Goal: Communication & Community: Answer question/provide support

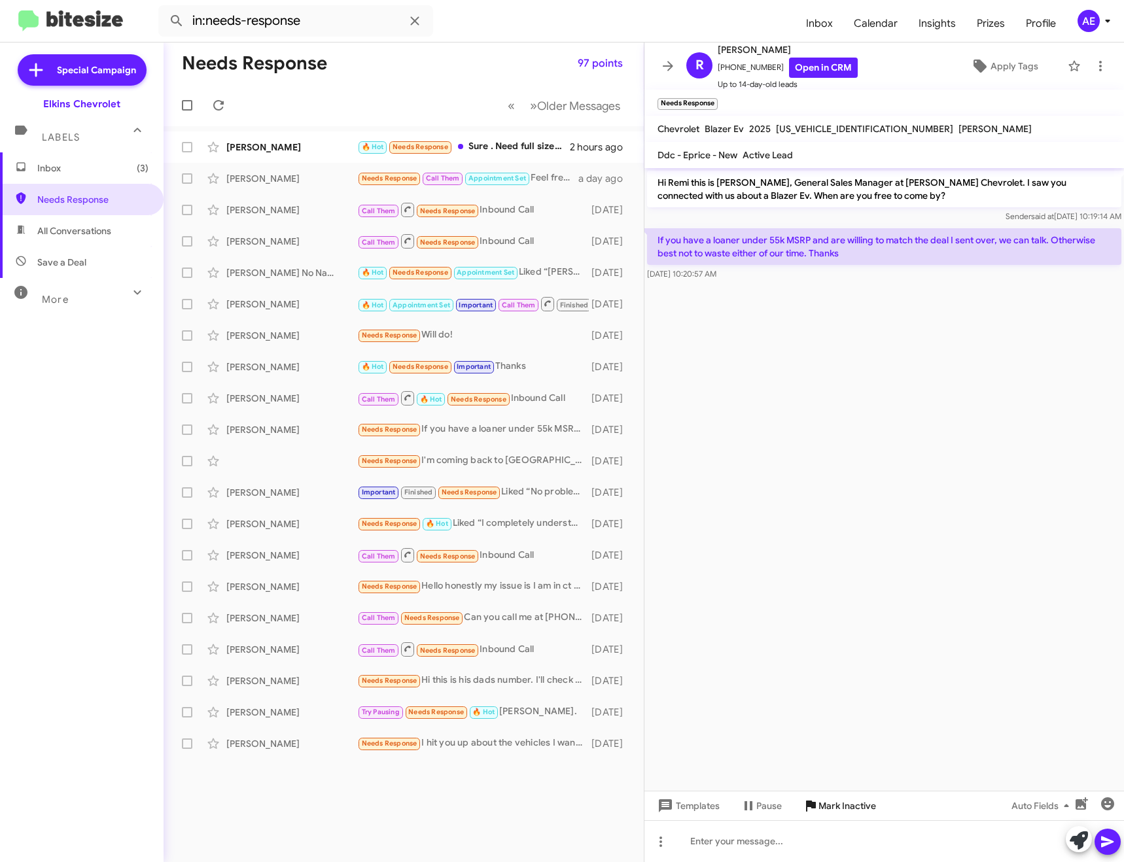
click at [858, 813] on span "Mark Inactive" at bounding box center [847, 806] width 58 height 24
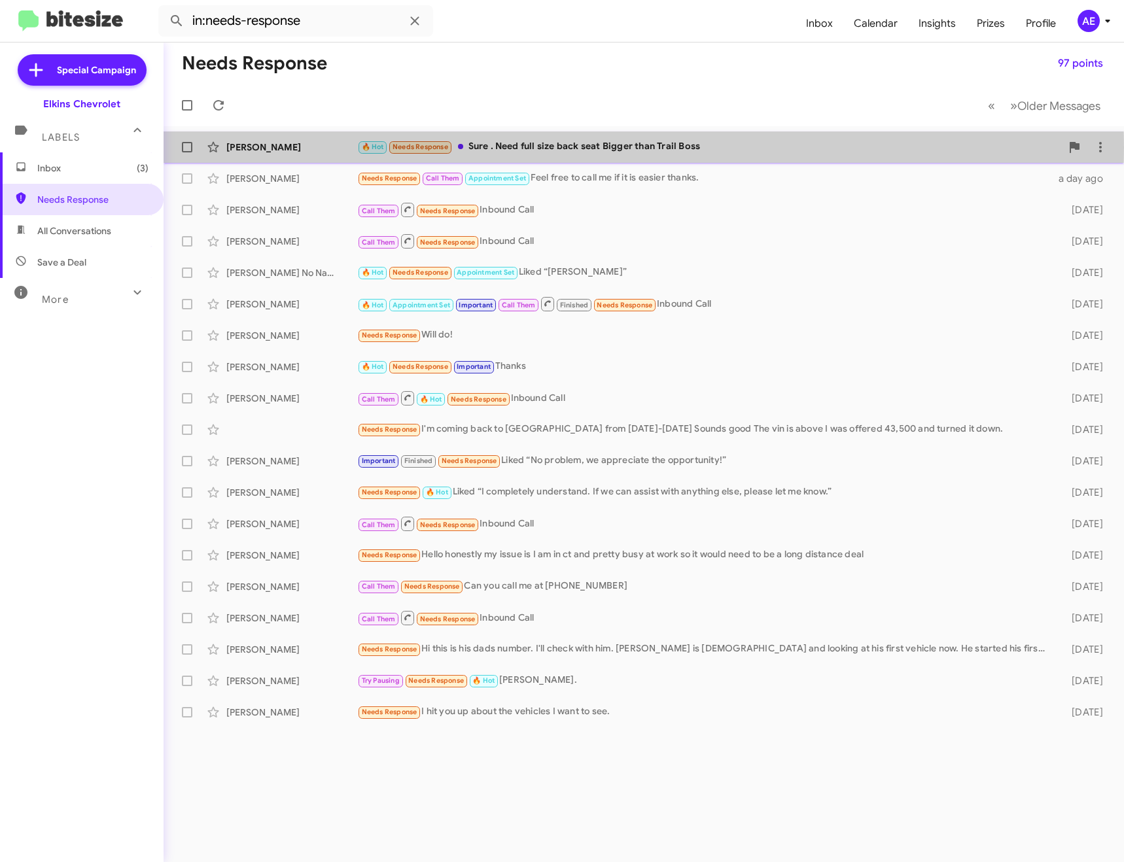
click at [530, 147] on div "🔥 Hot Needs Response Sure . Need full size back seat Bigger than Trail Boss" at bounding box center [709, 146] width 704 height 15
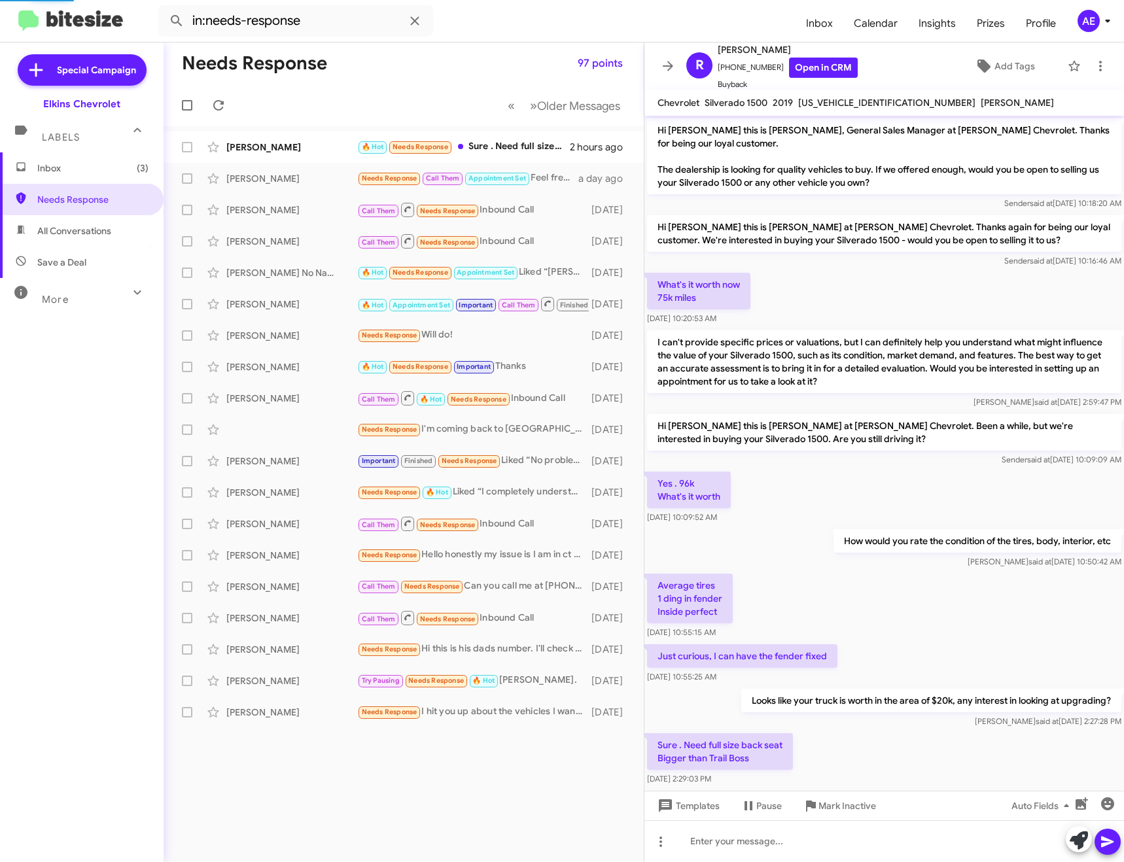
scroll to position [33, 0]
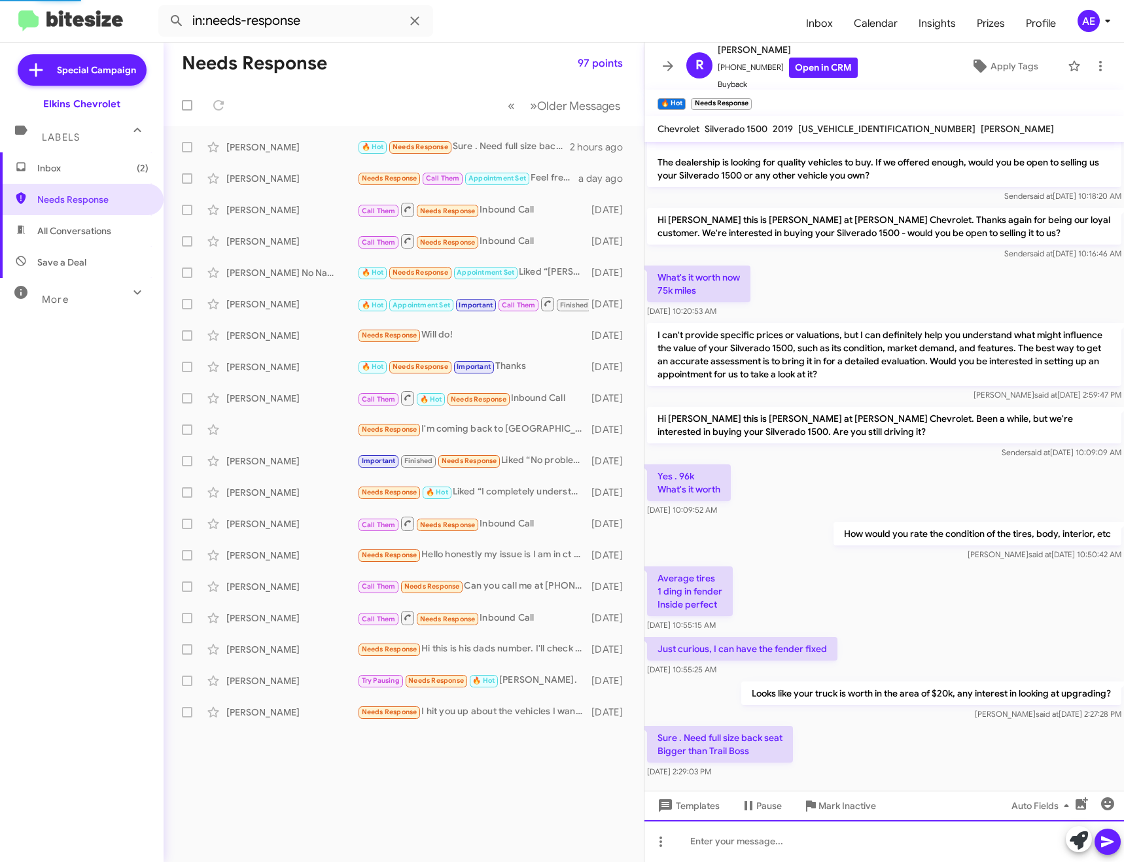
click at [806, 839] on div at bounding box center [883, 841] width 479 height 42
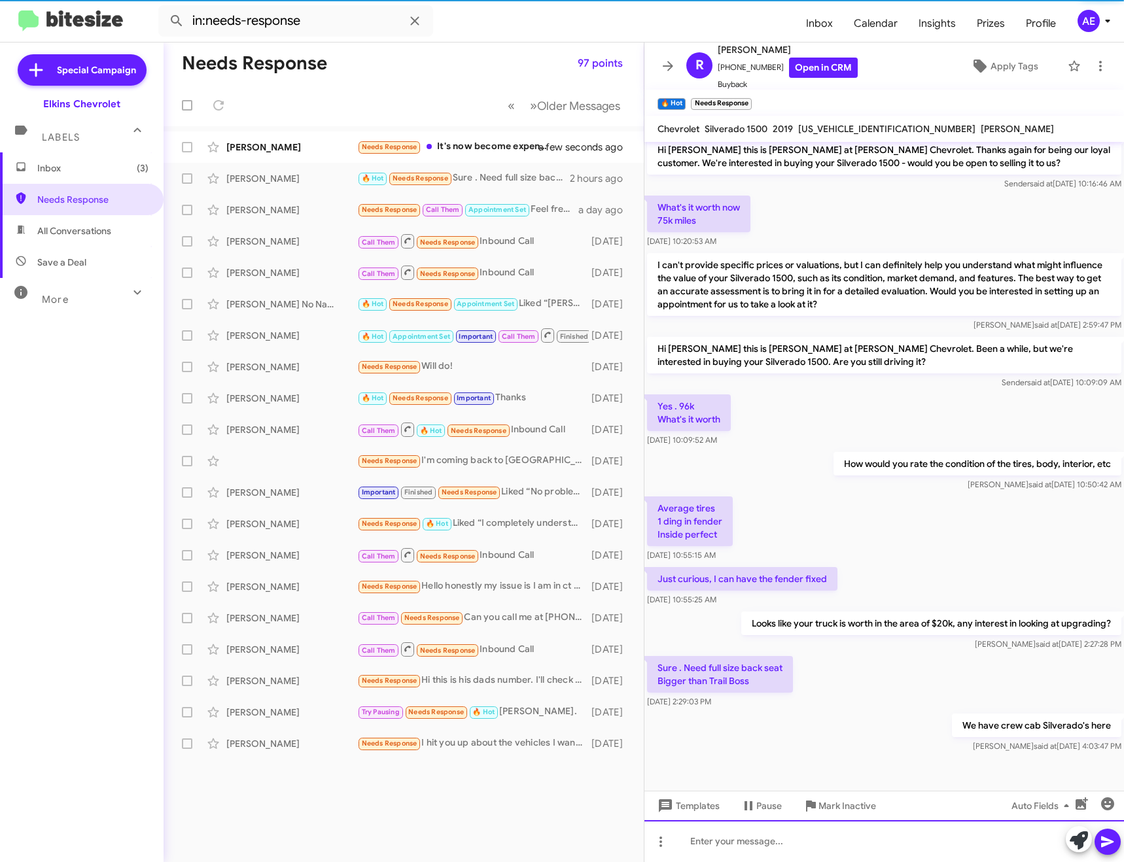
scroll to position [107, 0]
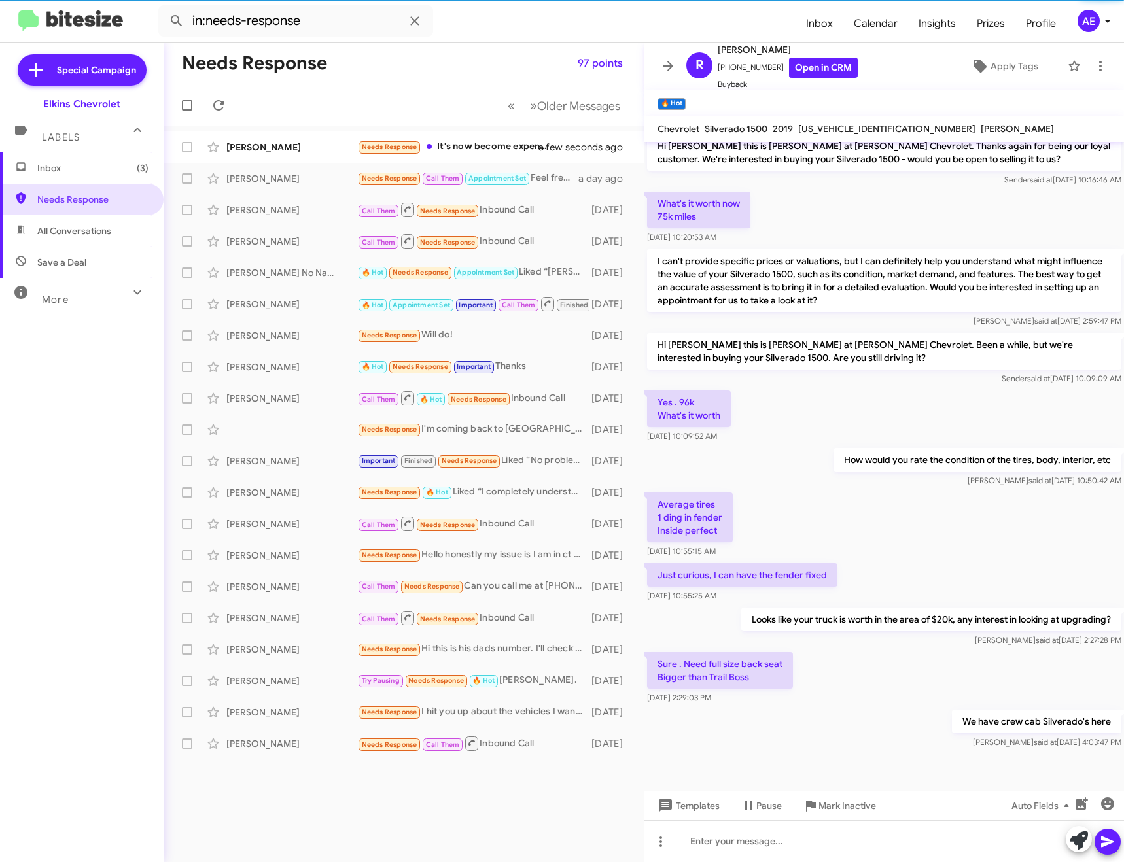
click at [663, 53] on mat-toolbar "R [PERSON_NAME] [PHONE_NUMBER] Open in CRM Buyback Apply Tags" at bounding box center [883, 66] width 479 height 47
click at [662, 67] on icon at bounding box center [668, 66] width 16 height 16
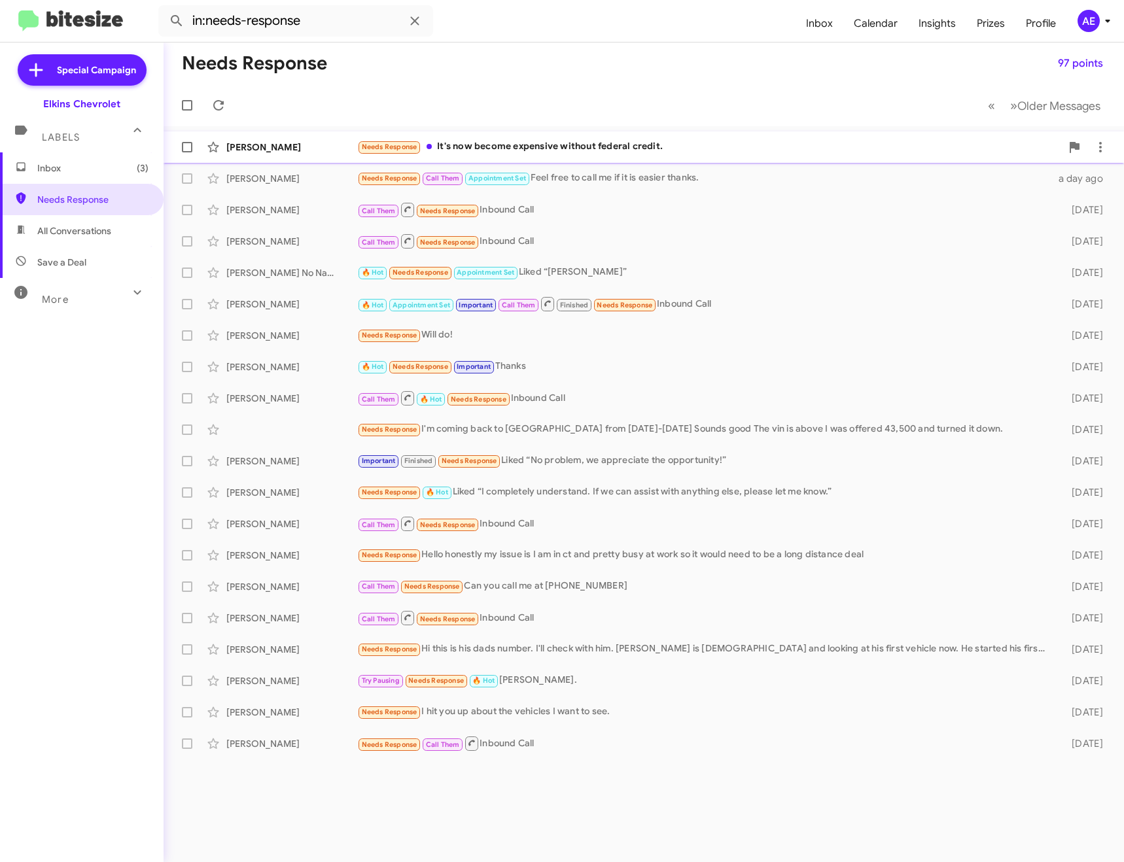
click at [644, 144] on div "Needs Response It's now become expensive without federal credit." at bounding box center [709, 146] width 704 height 15
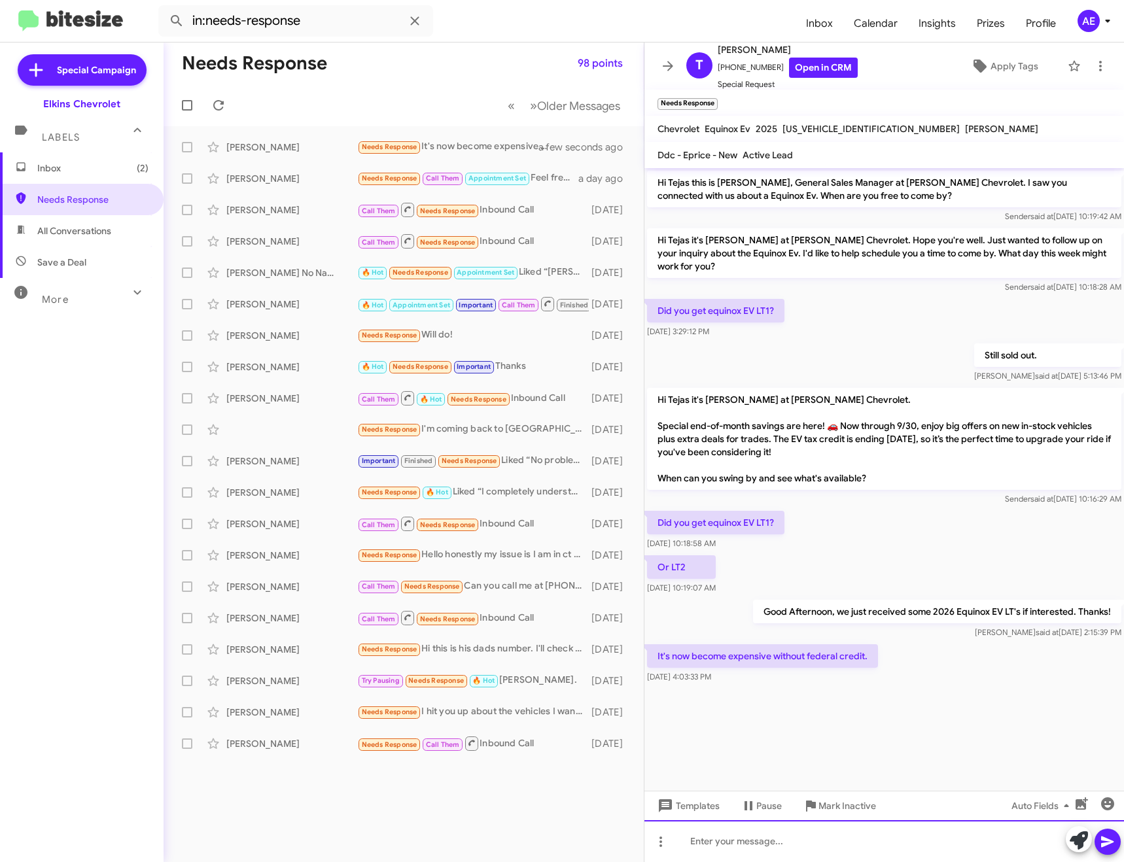
click at [747, 851] on div at bounding box center [883, 841] width 479 height 42
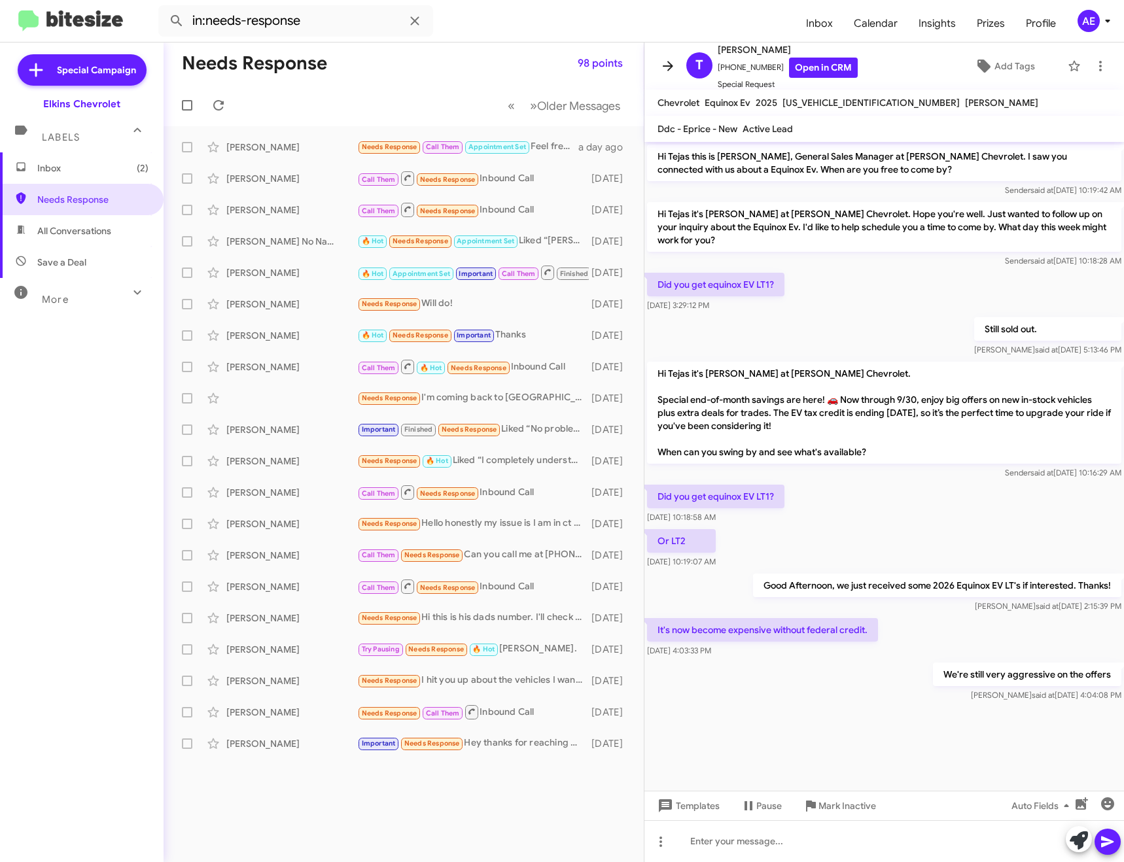
click at [664, 70] on icon at bounding box center [668, 66] width 16 height 16
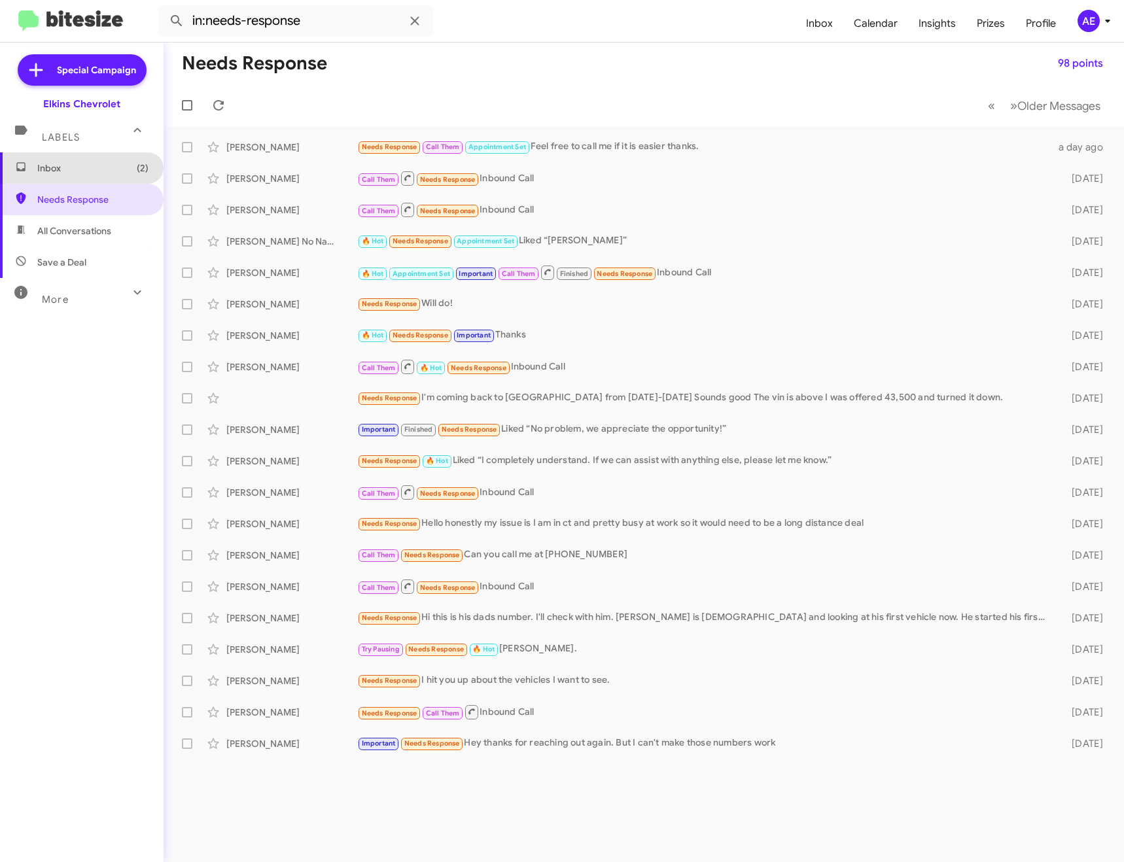
click at [84, 175] on span "Inbox (2)" at bounding box center [82, 167] width 164 height 31
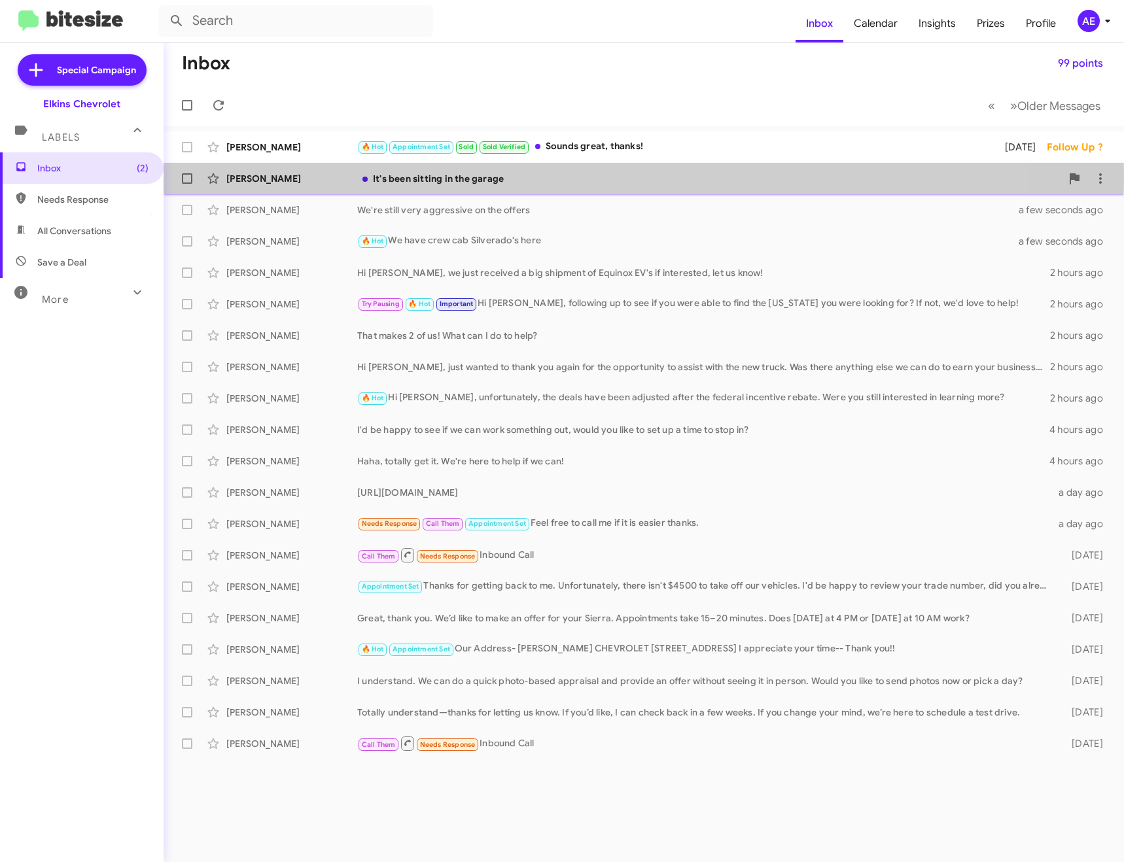
click at [411, 177] on div "It's been sitting in the garage" at bounding box center [709, 178] width 704 height 13
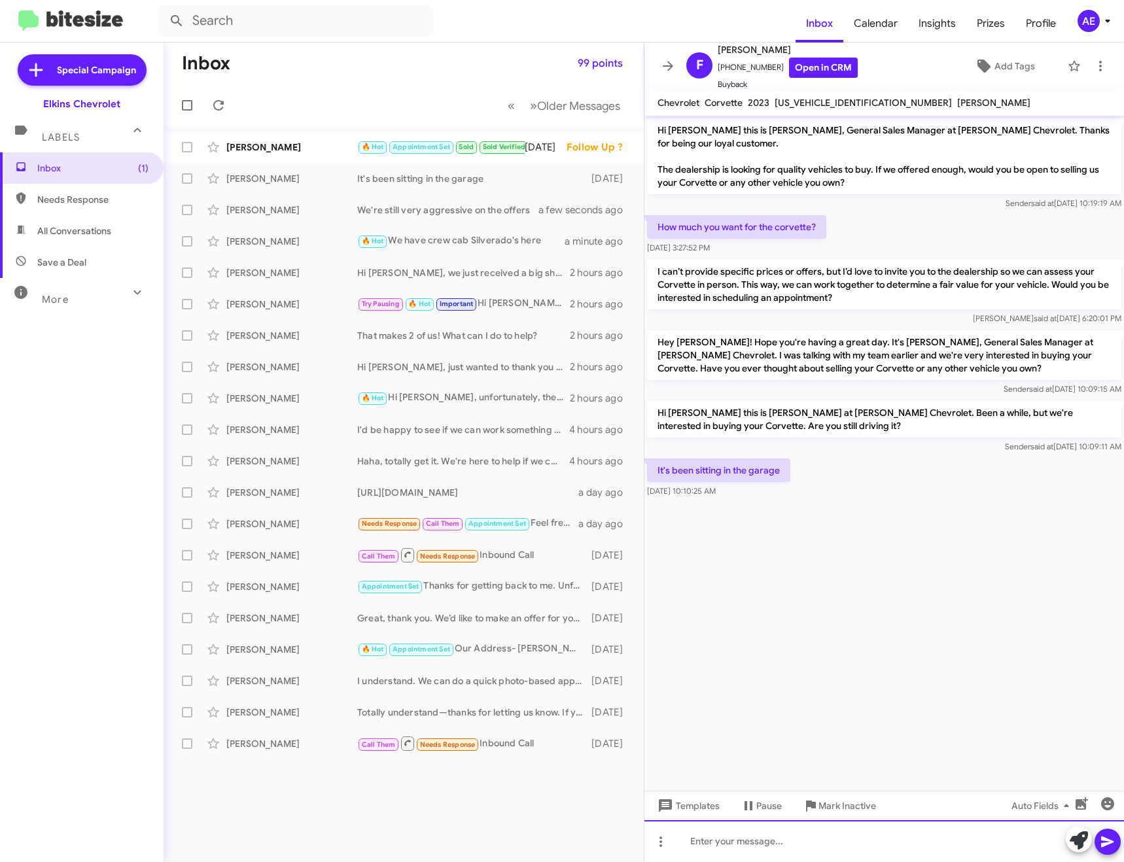
click at [798, 841] on div at bounding box center [883, 841] width 479 height 42
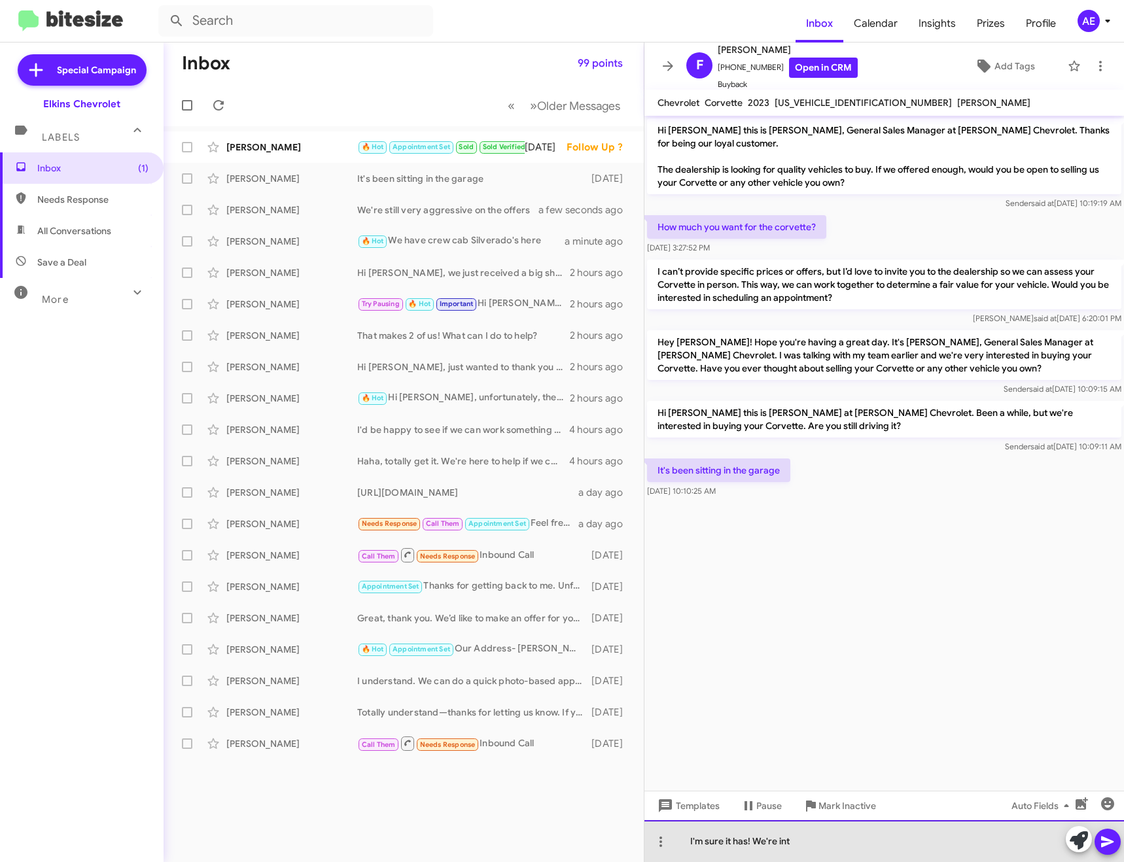
click at [931, 857] on div "I'm sure it has! We're int" at bounding box center [883, 841] width 479 height 42
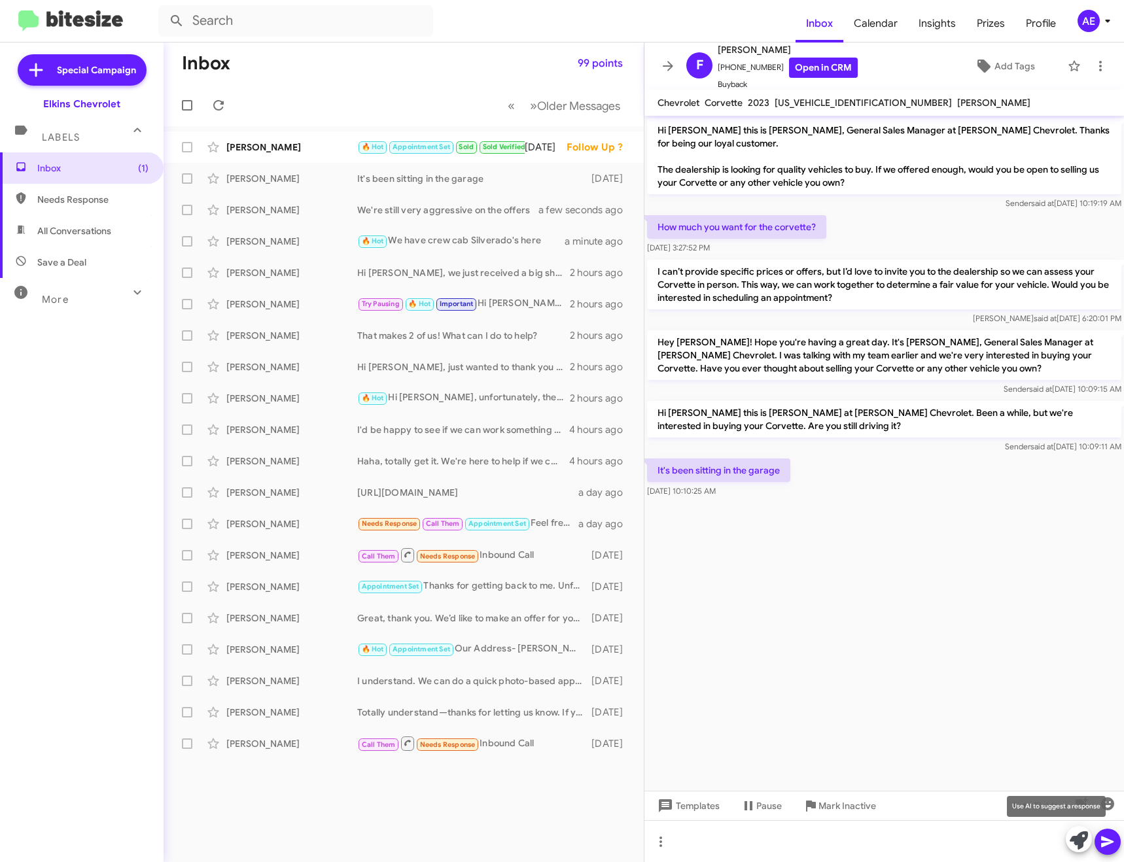
click at [1069, 837] on icon at bounding box center [1078, 840] width 18 height 18
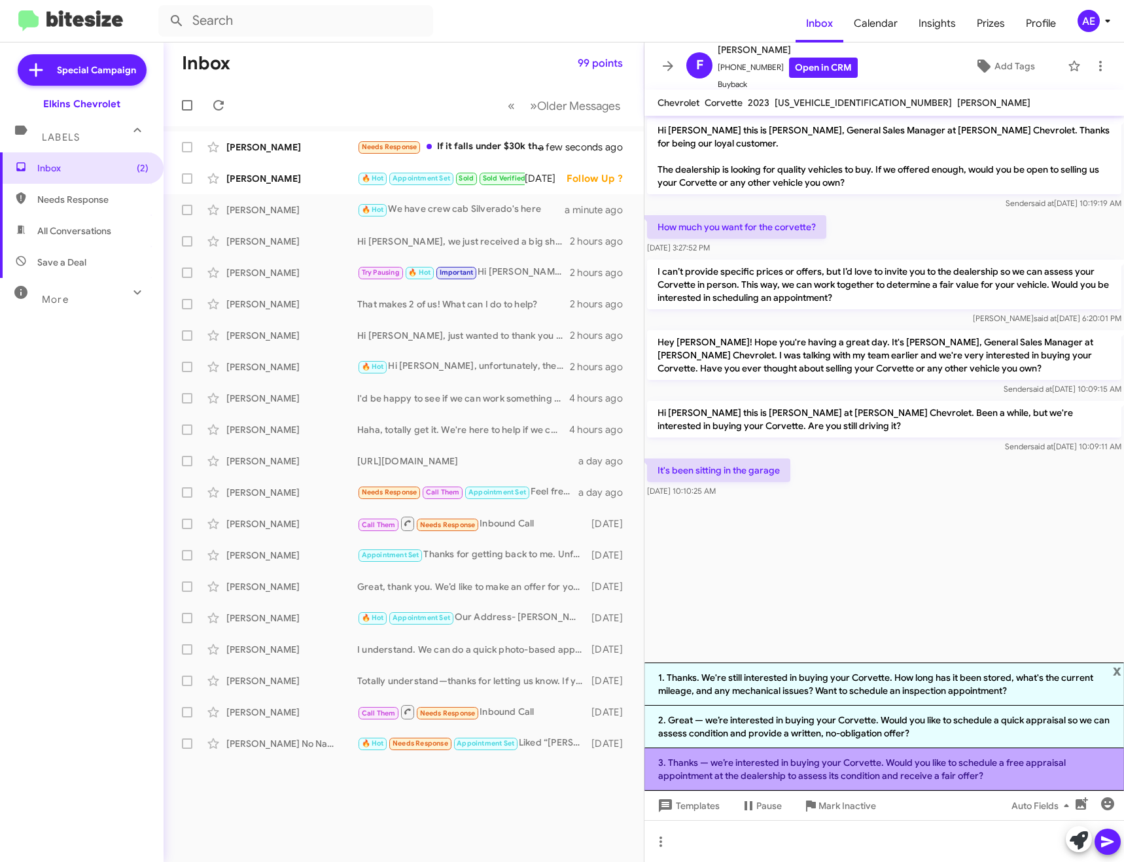
click at [969, 752] on li "3. Thanks — we’re interested in buying your Corvette. Would you like to schedul…" at bounding box center [883, 769] width 479 height 43
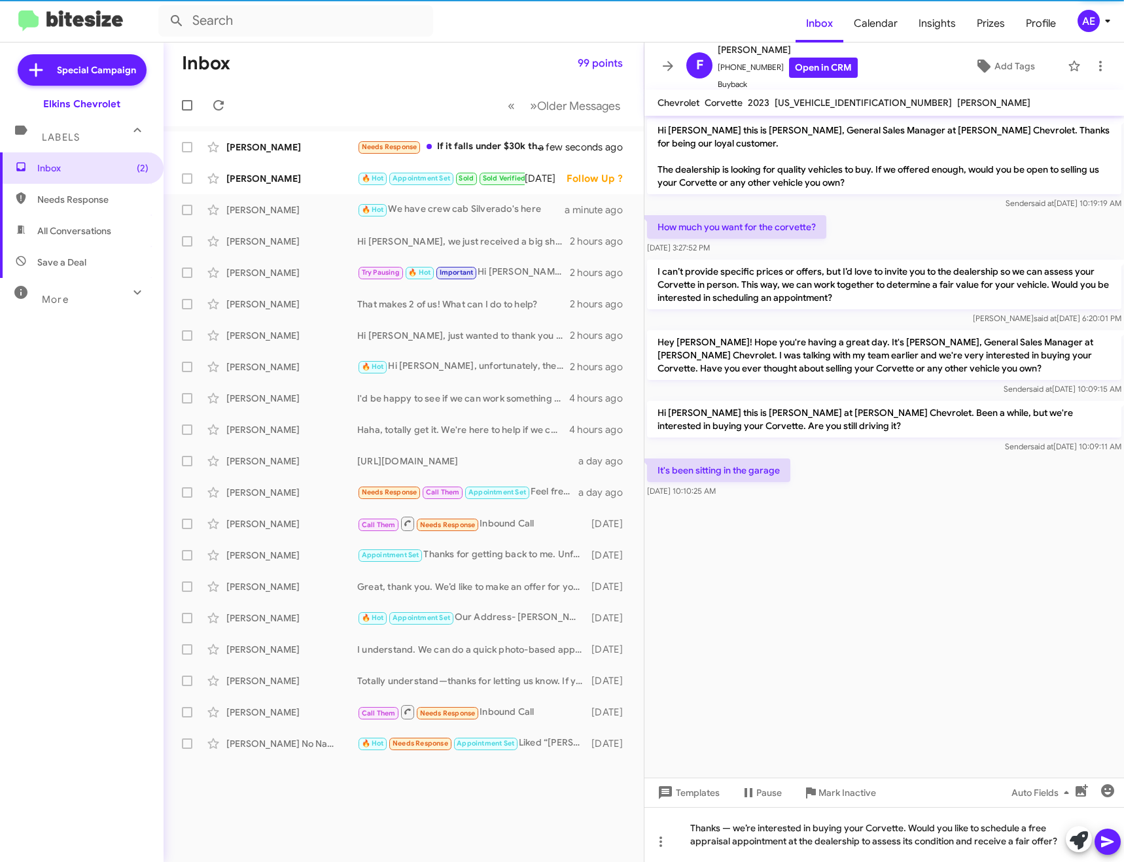
click at [1118, 838] on button at bounding box center [1107, 842] width 26 height 26
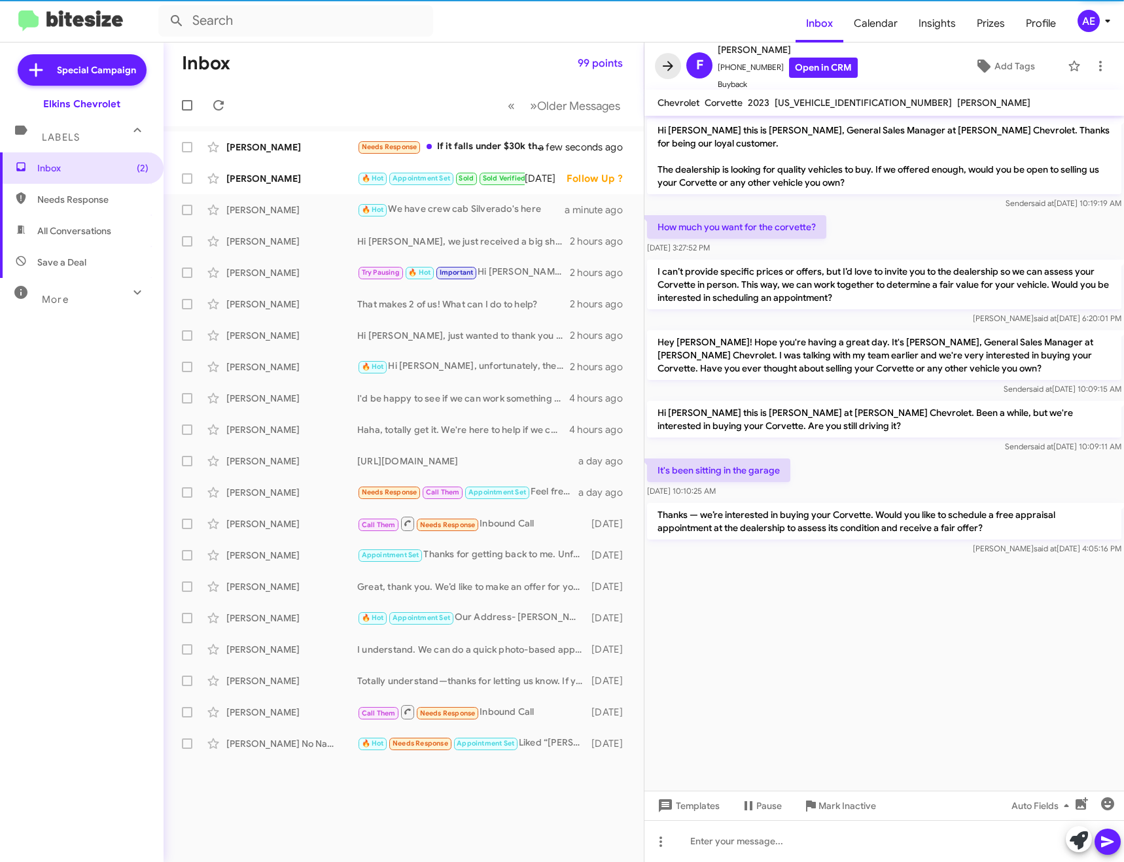
click at [675, 67] on icon at bounding box center [668, 66] width 16 height 16
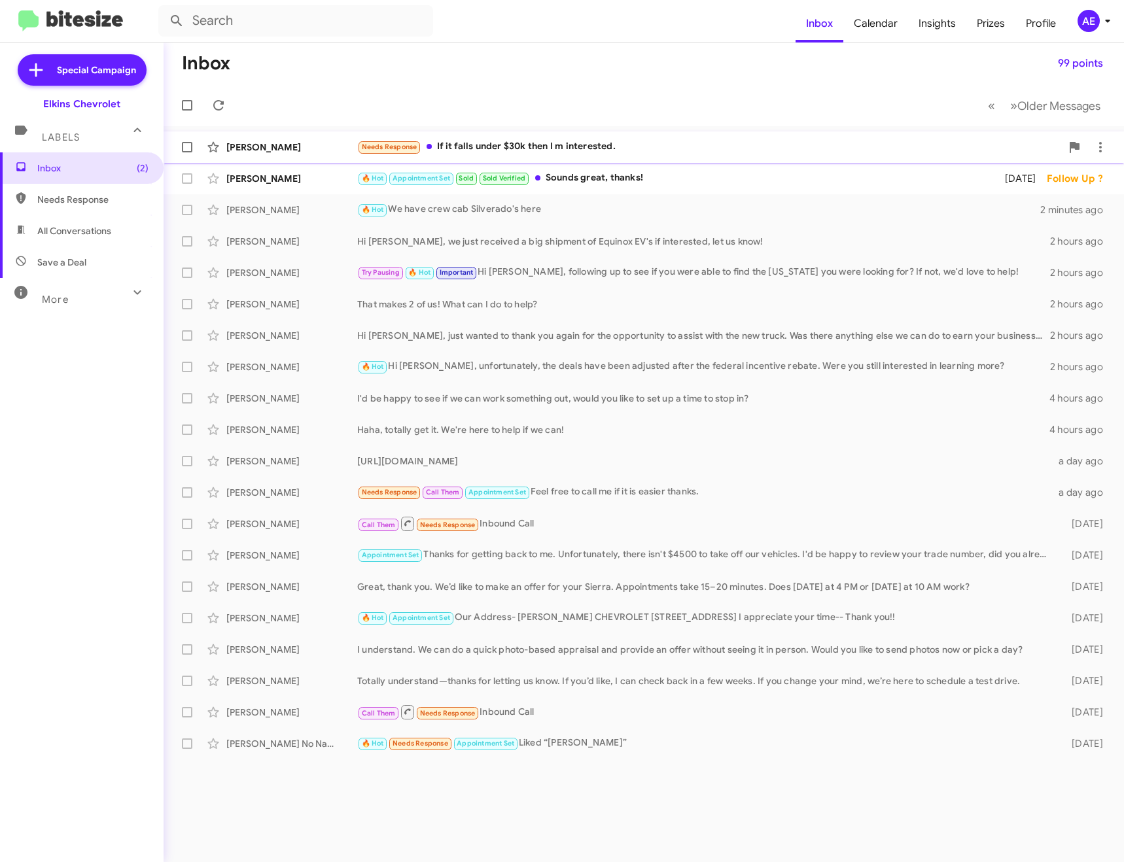
click at [662, 149] on div "Needs Response If it falls under $30k then I m interested." at bounding box center [709, 146] width 704 height 15
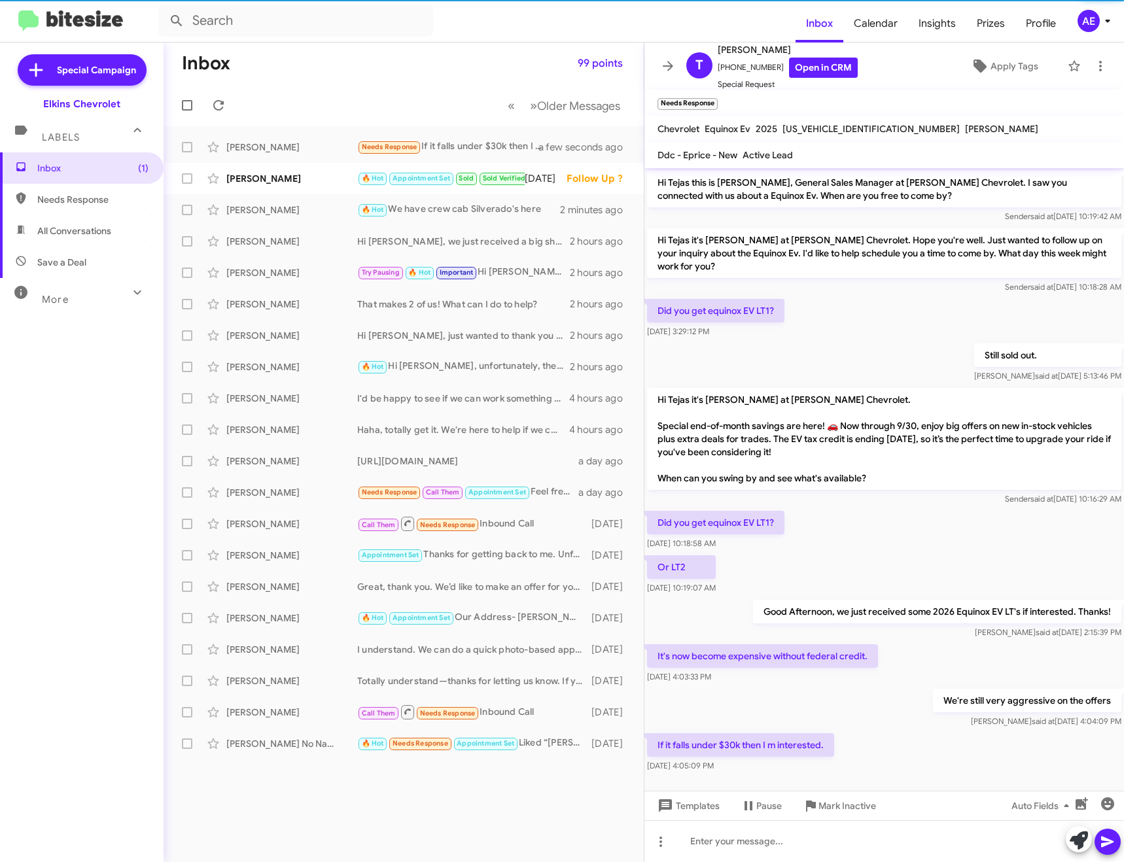
scroll to position [20, 0]
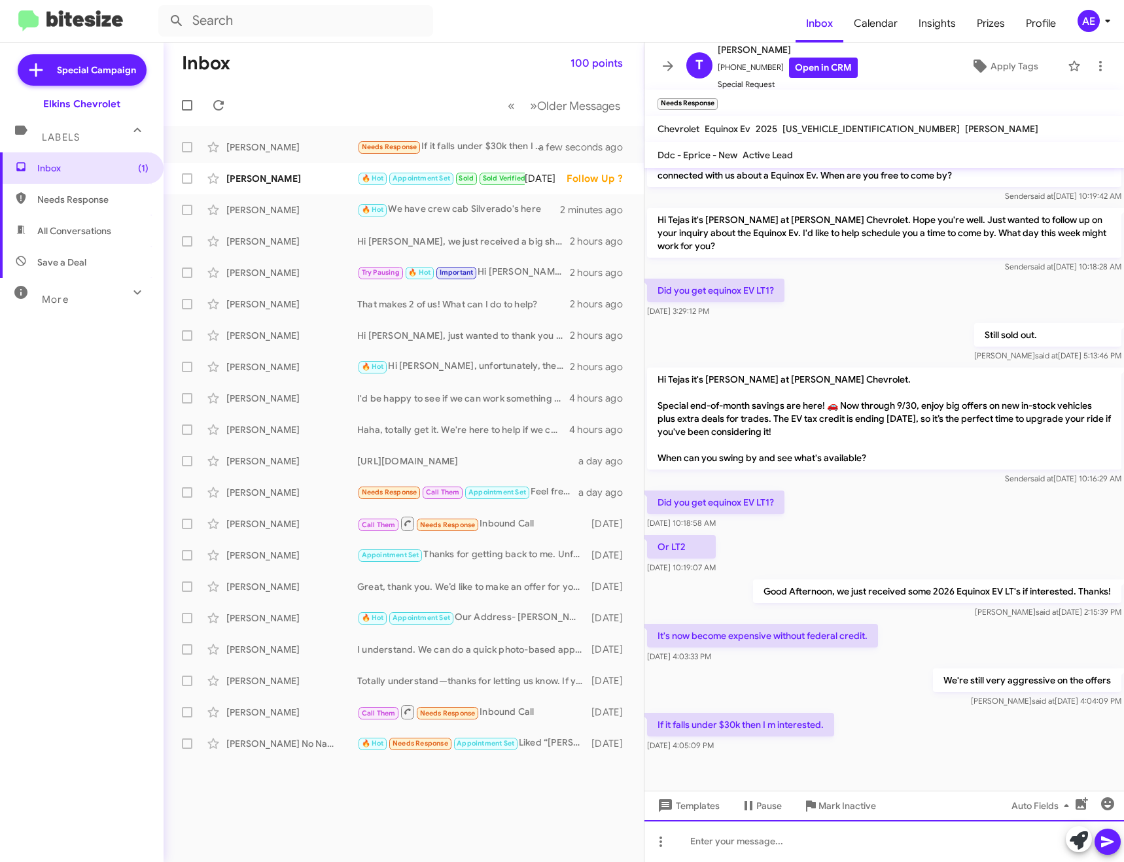
click at [806, 844] on div at bounding box center [883, 841] width 479 height 42
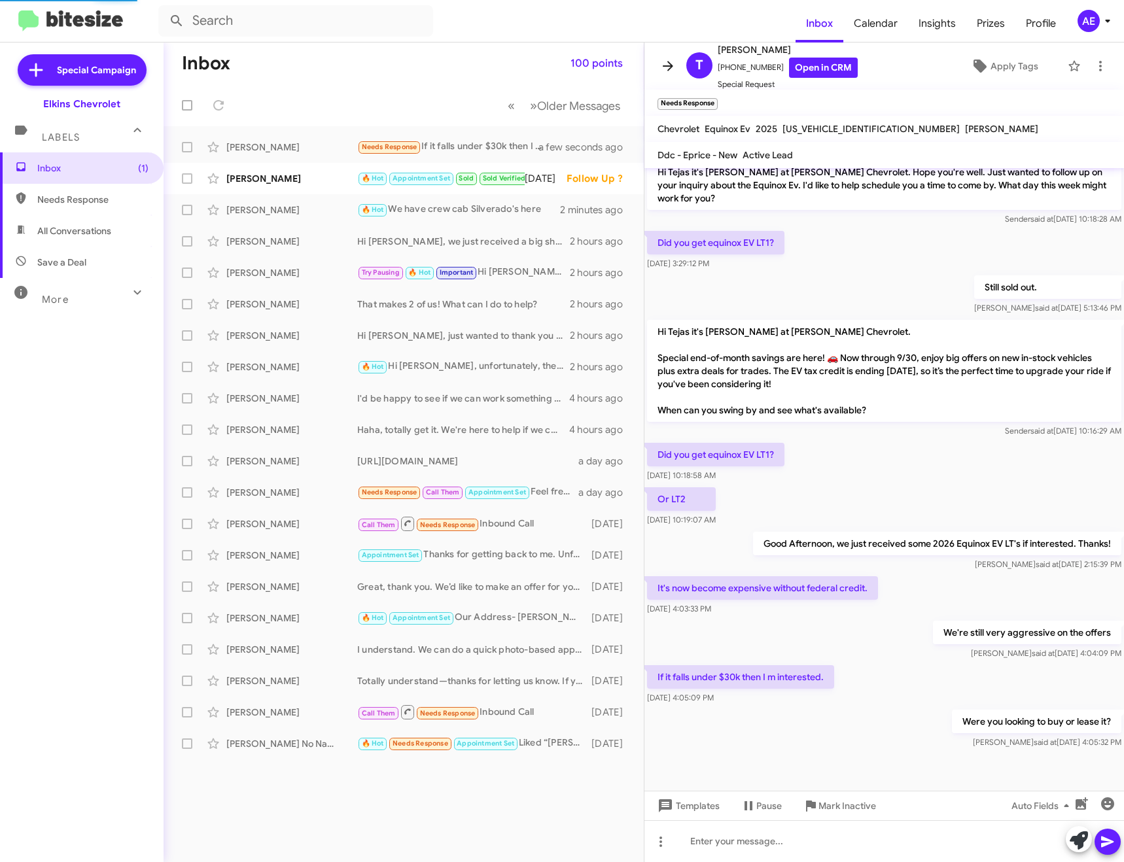
scroll to position [42, 0]
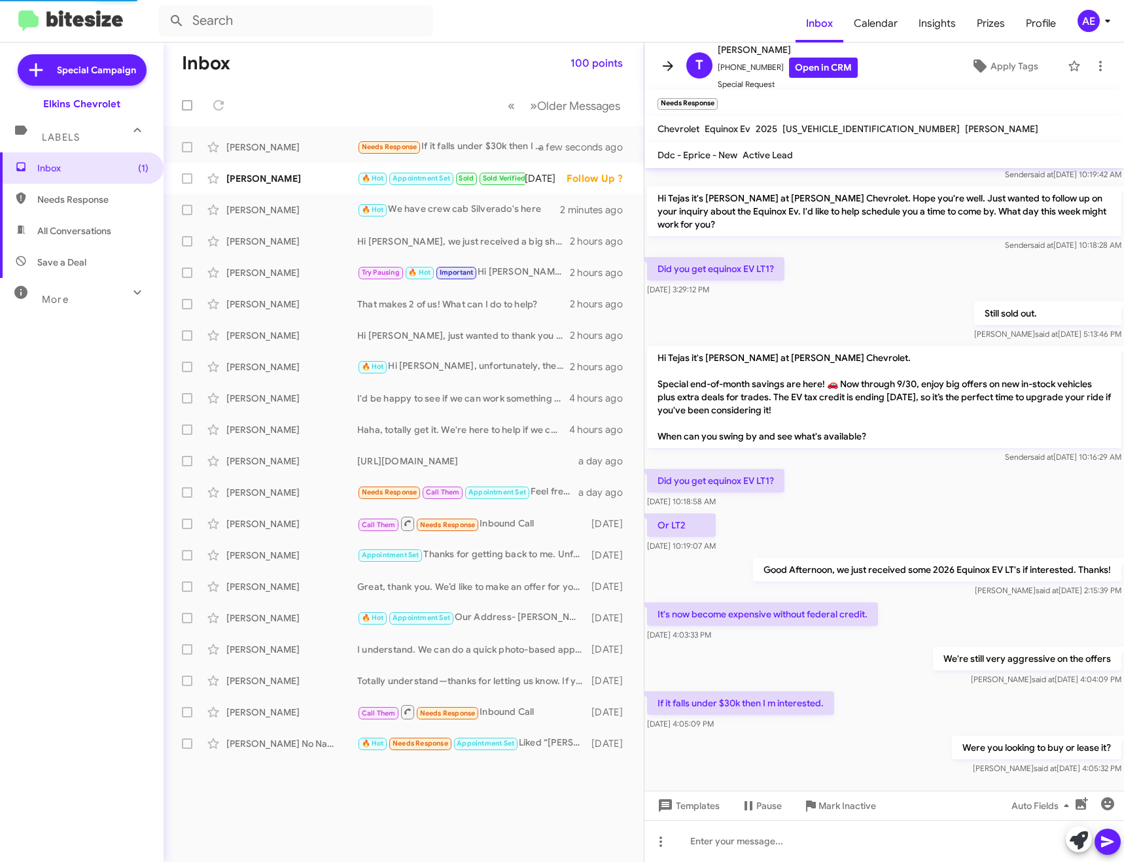
click at [668, 67] on icon at bounding box center [668, 66] width 10 height 10
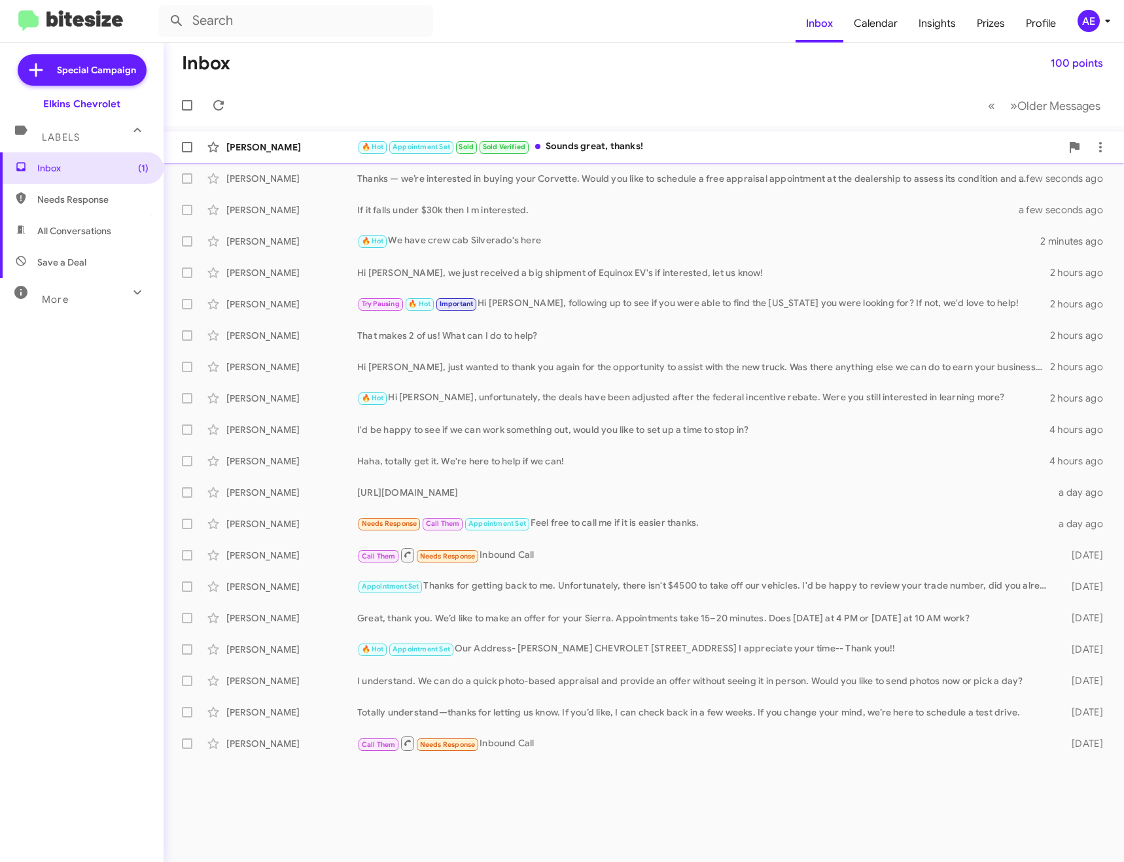
click at [555, 152] on div "🔥 Hot Appointment Set Sold Sold Verified Sounds great, thanks!" at bounding box center [709, 146] width 704 height 15
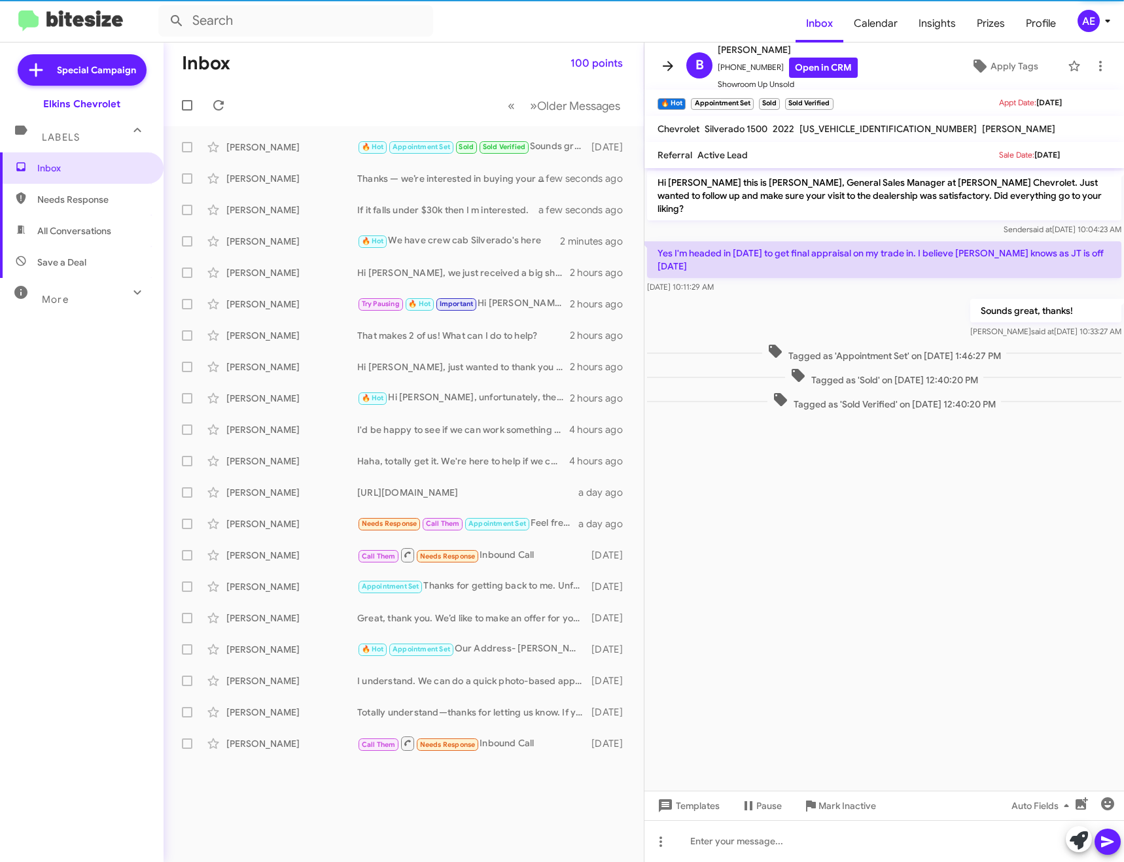
click at [659, 69] on span at bounding box center [668, 66] width 26 height 16
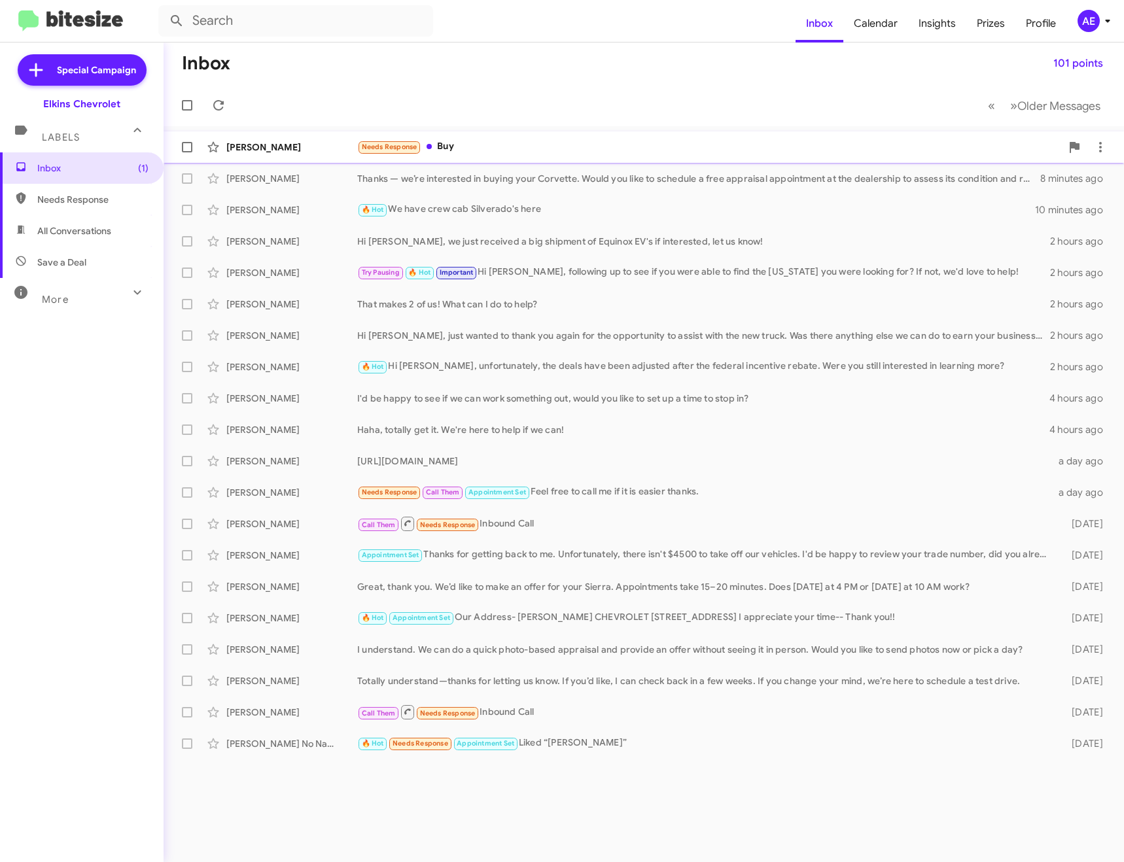
click at [575, 136] on div "[PERSON_NAME] Needs Response Buy 8 minutes ago" at bounding box center [643, 147] width 939 height 26
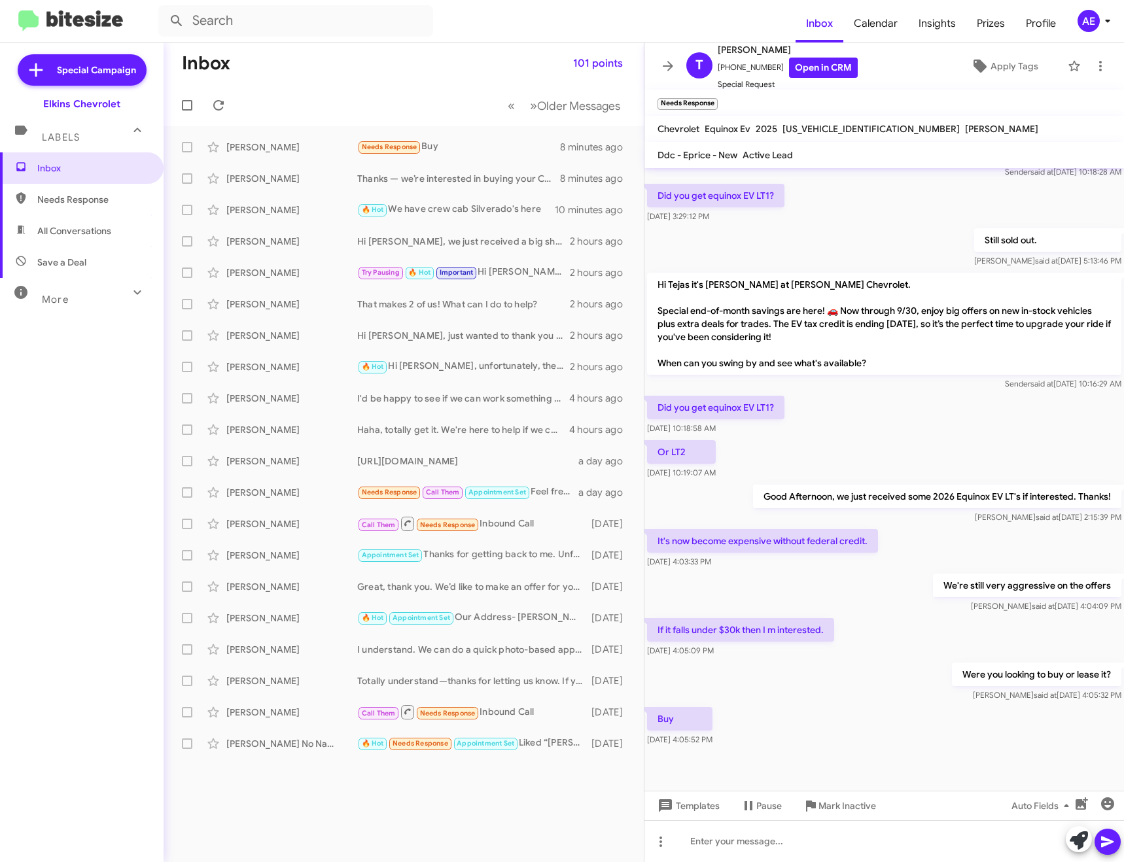
scroll to position [116, 0]
click at [814, 835] on div at bounding box center [883, 841] width 479 height 42
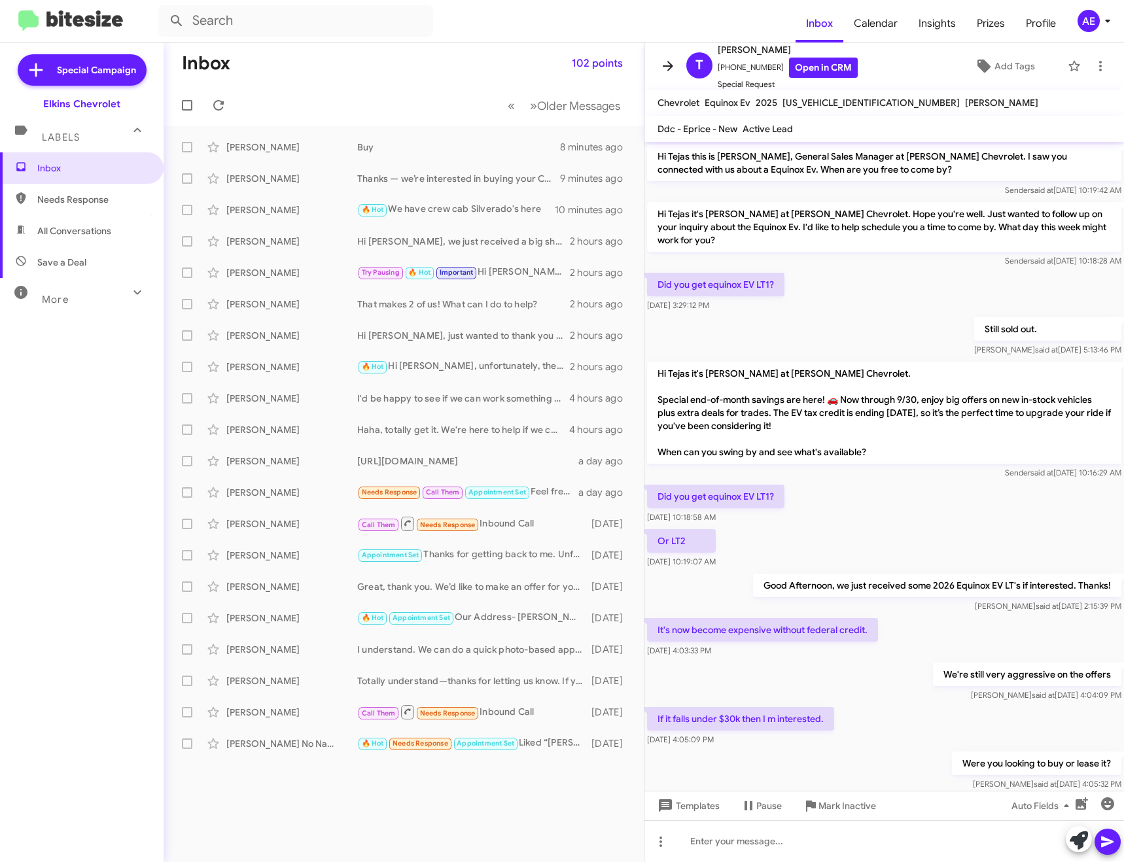
click at [671, 67] on icon at bounding box center [668, 66] width 10 height 10
